Goal: Find specific page/section: Find specific page/section

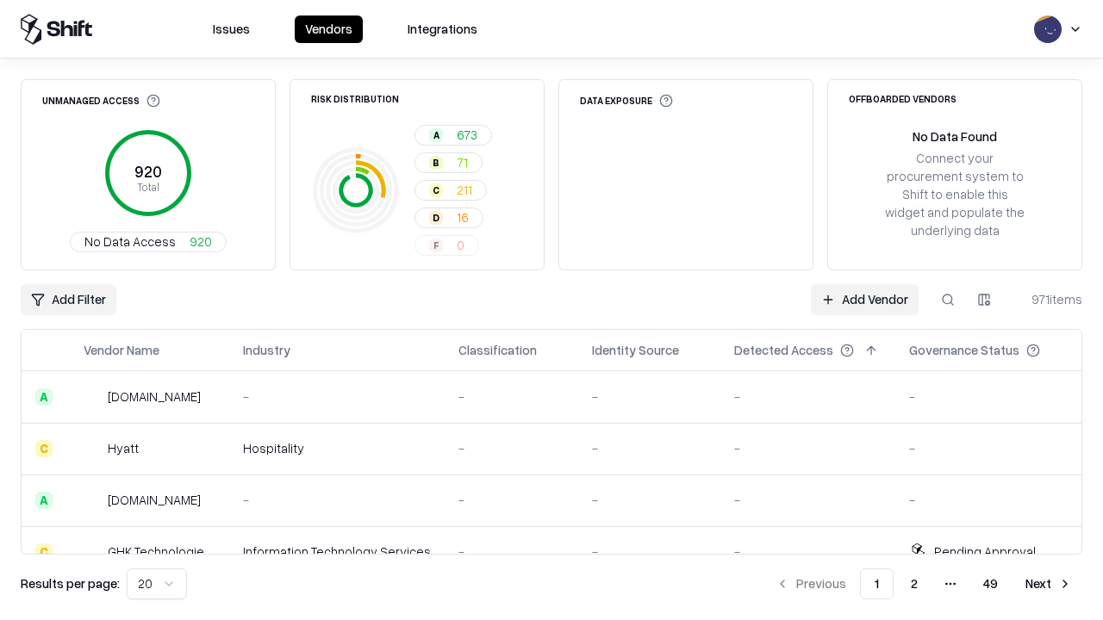
click at [551, 310] on div "Add Filter Add Vendor 971 items" at bounding box center [552, 299] width 1062 height 31
click at [68, 300] on html "Issues Vendors Integrations Unmanaged Access 920 Total No Data Access 920 Risk …" at bounding box center [551, 310] width 1103 height 620
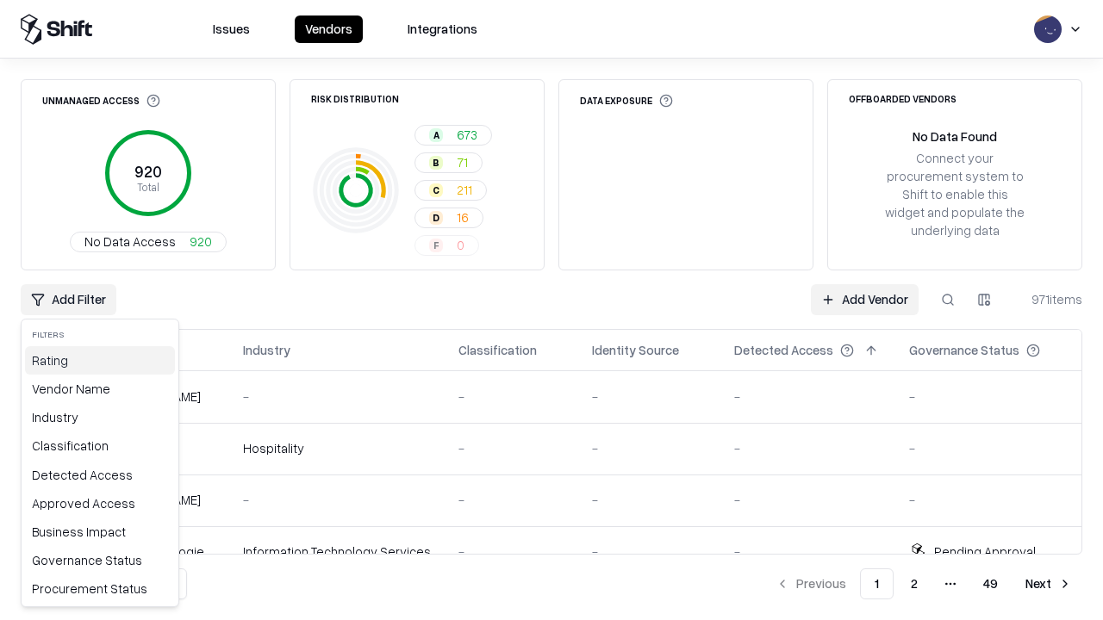
click at [100, 360] on div "Rating" at bounding box center [100, 360] width 150 height 28
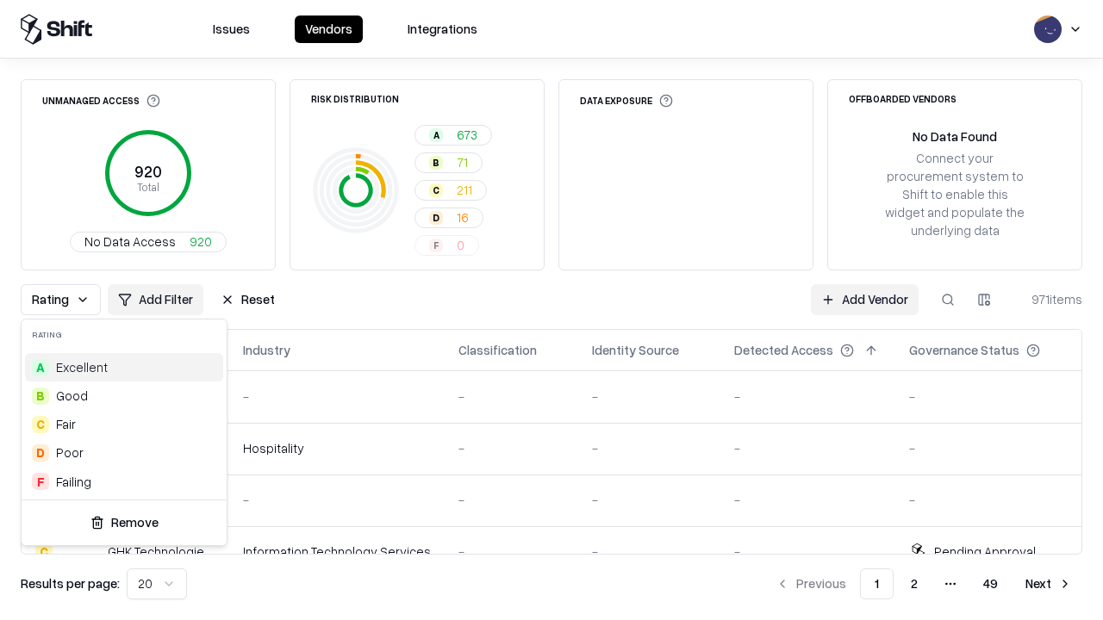
click at [551, 310] on html "Issues Vendors Integrations Unmanaged Access 920 Total No Data Access 920 Risk …" at bounding box center [551, 310] width 1103 height 620
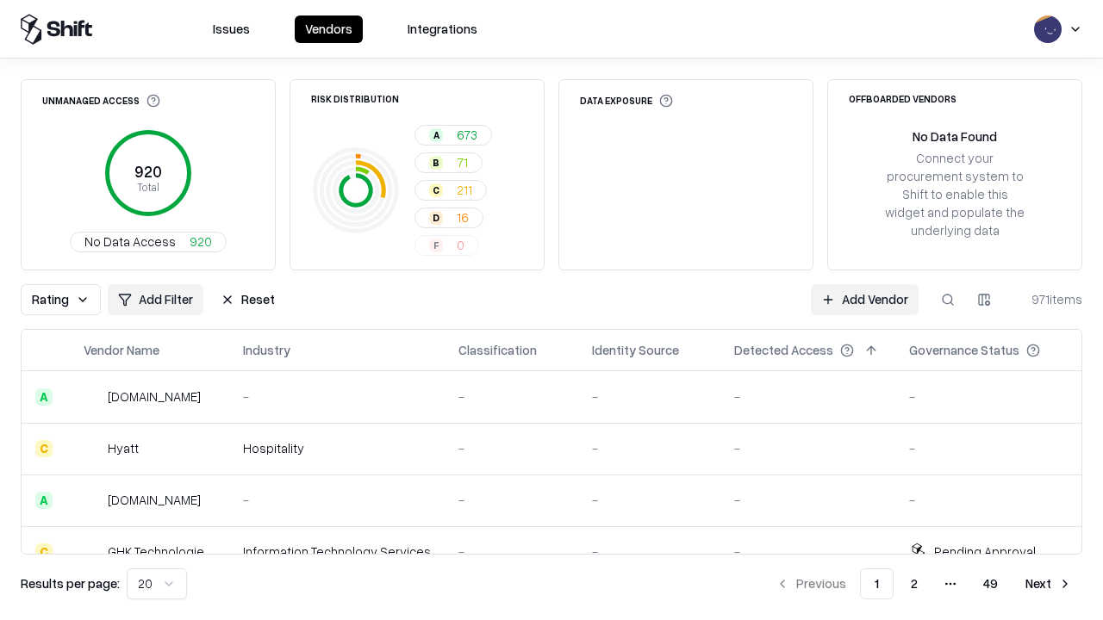
click at [247, 300] on button "Reset" at bounding box center [247, 299] width 75 height 31
click at [551, 310] on div "Rating Add Filter Reset Add Vendor 971 items" at bounding box center [552, 299] width 1062 height 31
click at [68, 300] on html "Issues Vendors Integrations Unmanaged Access 920 Total No Data Access 920 Risk …" at bounding box center [551, 310] width 1103 height 620
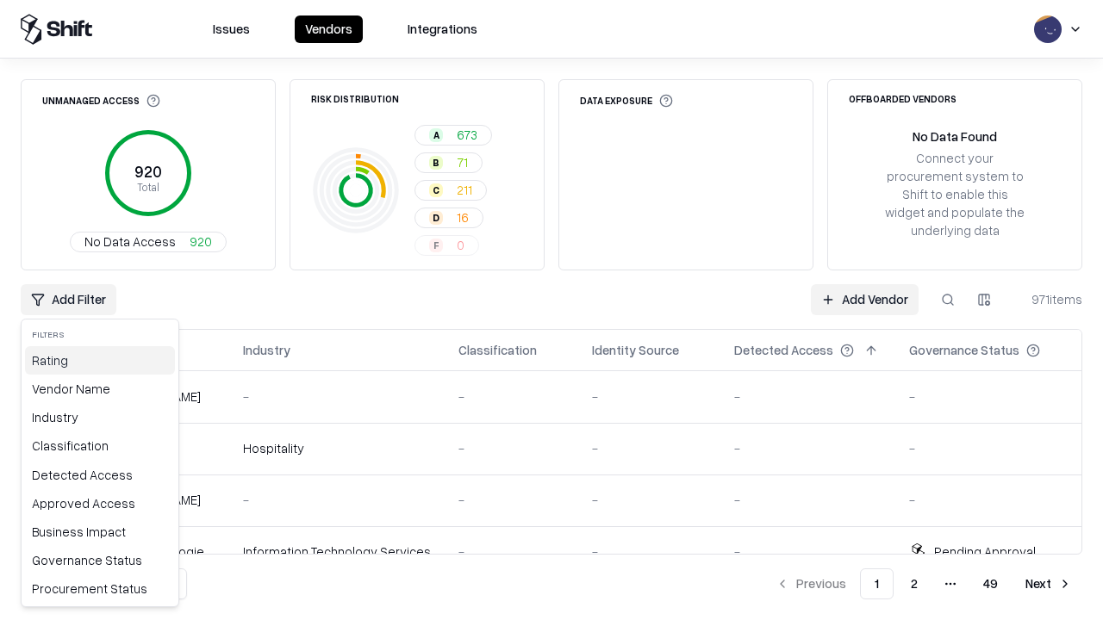
click at [100, 360] on div "Rating" at bounding box center [100, 360] width 150 height 28
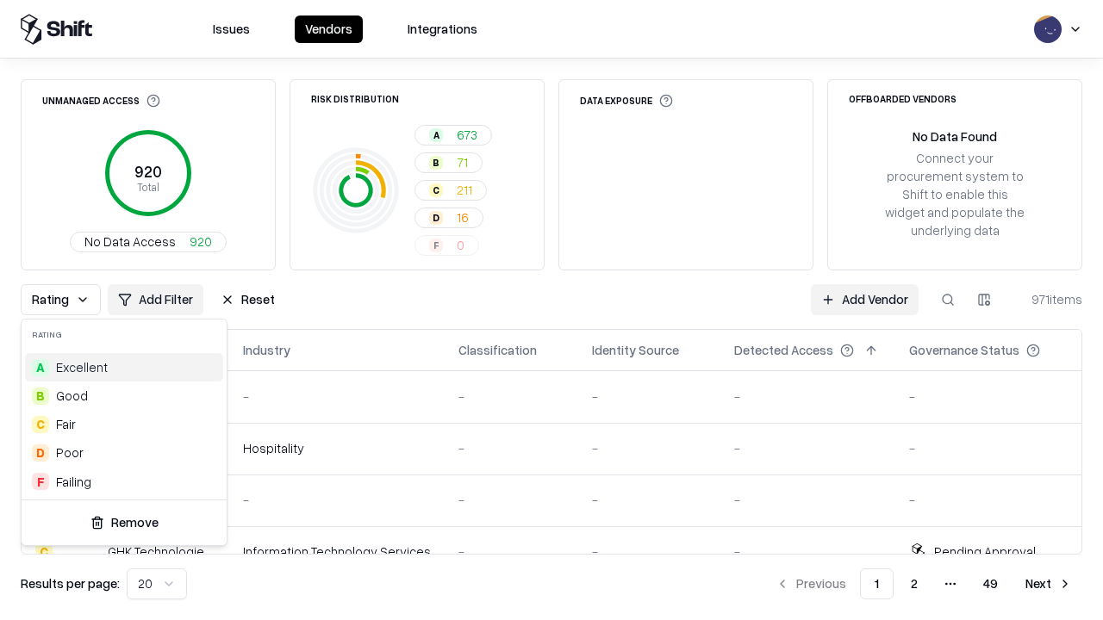
click at [124, 452] on div "D Poor" at bounding box center [124, 453] width 198 height 28
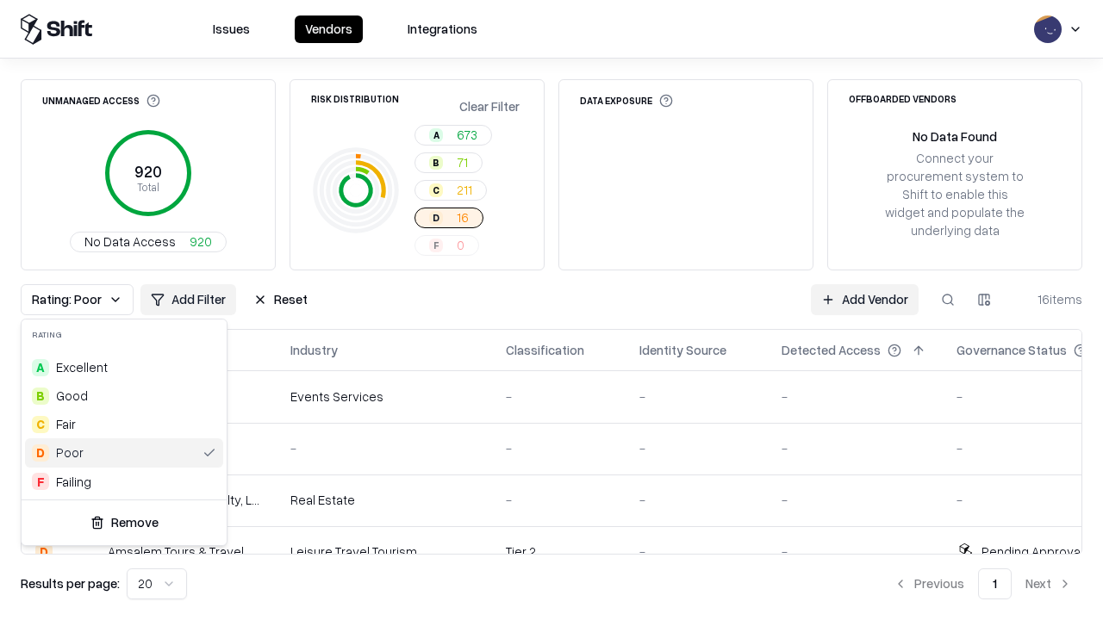
click at [551, 310] on html "Issues Vendors Integrations Unmanaged Access 920 Total No Data Access 920 Risk …" at bounding box center [551, 310] width 1103 height 620
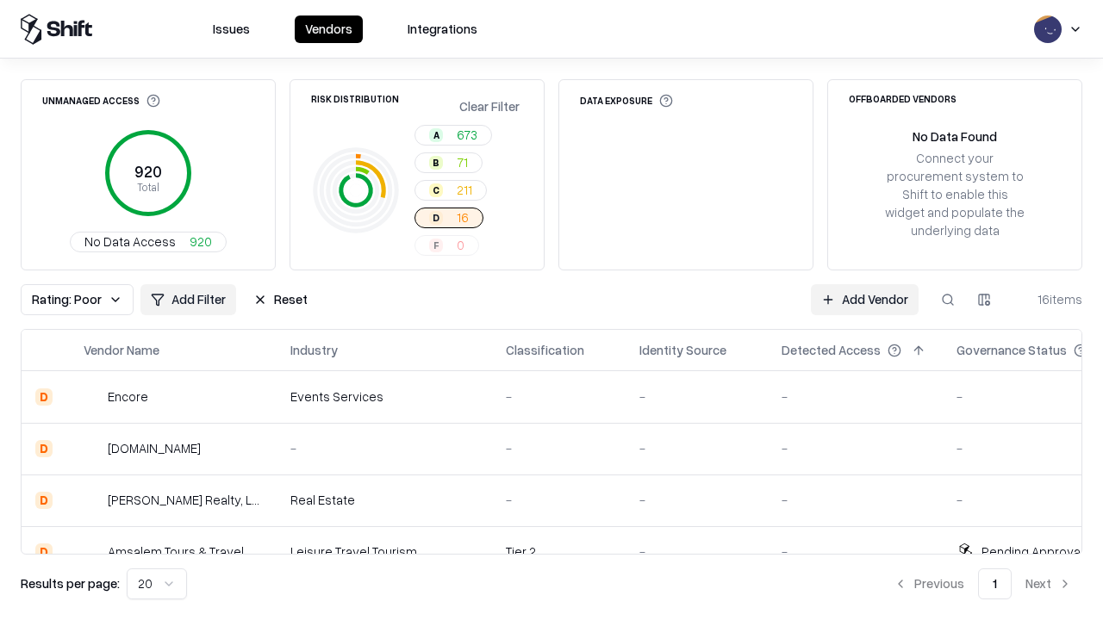
click at [551, 310] on div "Rating: Poor Add Filter Reset Add Vendor 16 items" at bounding box center [552, 299] width 1062 height 31
click at [280, 300] on button "Reset" at bounding box center [280, 299] width 75 height 31
click at [551, 310] on div "Add Filter Add Vendor 16 items" at bounding box center [552, 299] width 1062 height 31
click at [68, 300] on html "Issues Vendors Integrations Unmanaged Access 920 Total No Data Access 920 Risk …" at bounding box center [551, 310] width 1103 height 620
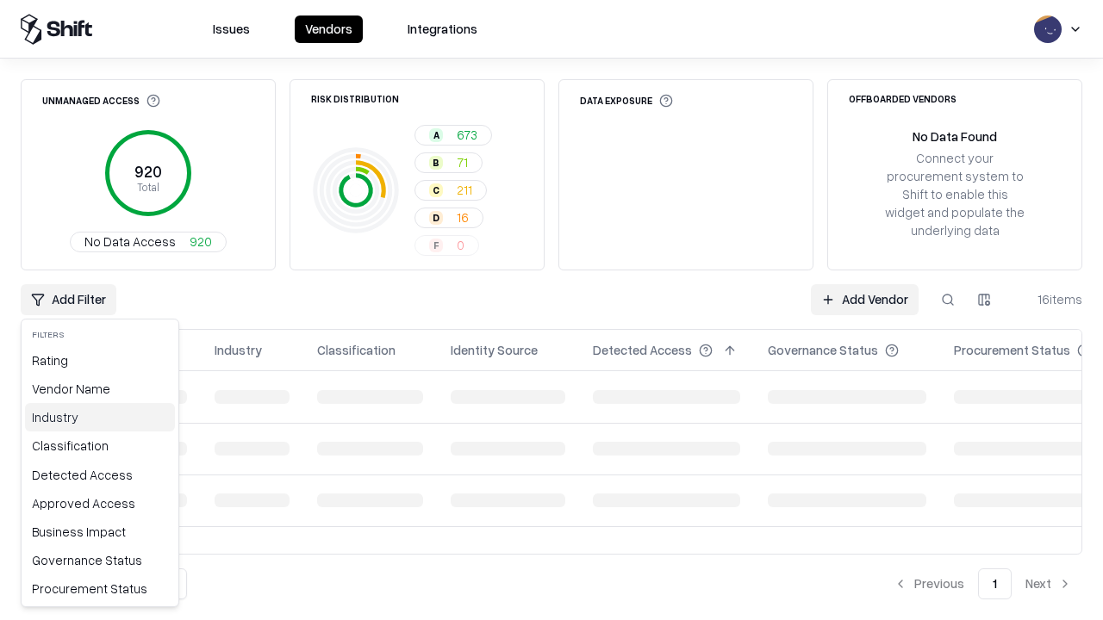
click at [100, 417] on div "Industry" at bounding box center [100, 417] width 150 height 28
